Goal: Task Accomplishment & Management: Manage account settings

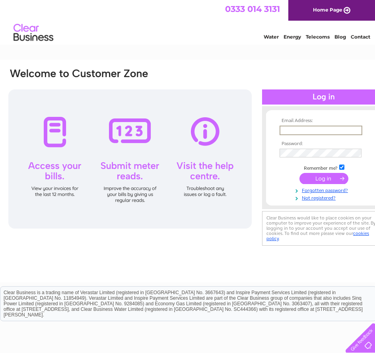
click at [291, 129] on input "text" at bounding box center [320, 131] width 83 height 10
type input "hoswick"
drag, startPoint x: 307, startPoint y: 127, endPoint x: 272, endPoint y: 130, distance: 35.9
click at [270, 132] on form "Email Address: [GEOGRAPHIC_DATA] Password: Remember me?" at bounding box center [323, 159] width 115 height 83
click at [352, 270] on div "Email Address: Password:" at bounding box center [197, 171] width 394 height 223
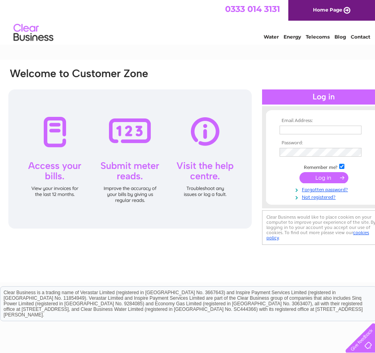
click at [295, 129] on input "text" at bounding box center [320, 130] width 82 height 9
type input "[EMAIL_ADDRESS][DOMAIN_NAME]"
click at [326, 176] on input "submit" at bounding box center [323, 177] width 49 height 11
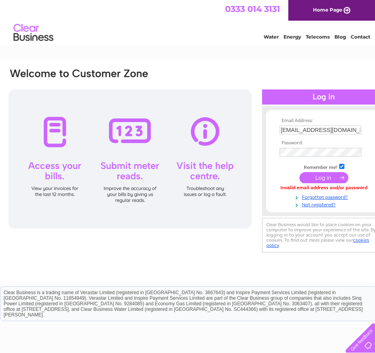
click at [319, 177] on input "submit" at bounding box center [323, 177] width 49 height 11
